Goal: Task Accomplishment & Management: Manage account settings

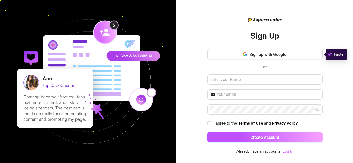
click at [287, 152] on link "Log In" at bounding box center [287, 152] width 11 height 5
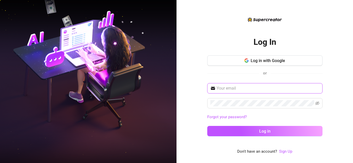
click at [259, 91] on input "text" at bounding box center [267, 88] width 103 height 6
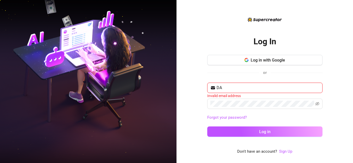
type input "D"
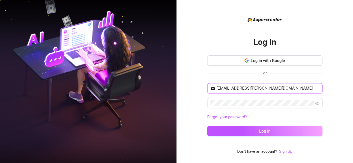
type input "[EMAIL_ADDRESS][PERSON_NAME][DOMAIN_NAME]"
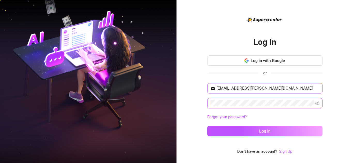
click at [207, 126] on button "Log in" at bounding box center [264, 131] width 115 height 10
